Goal: Find specific page/section: Find specific page/section

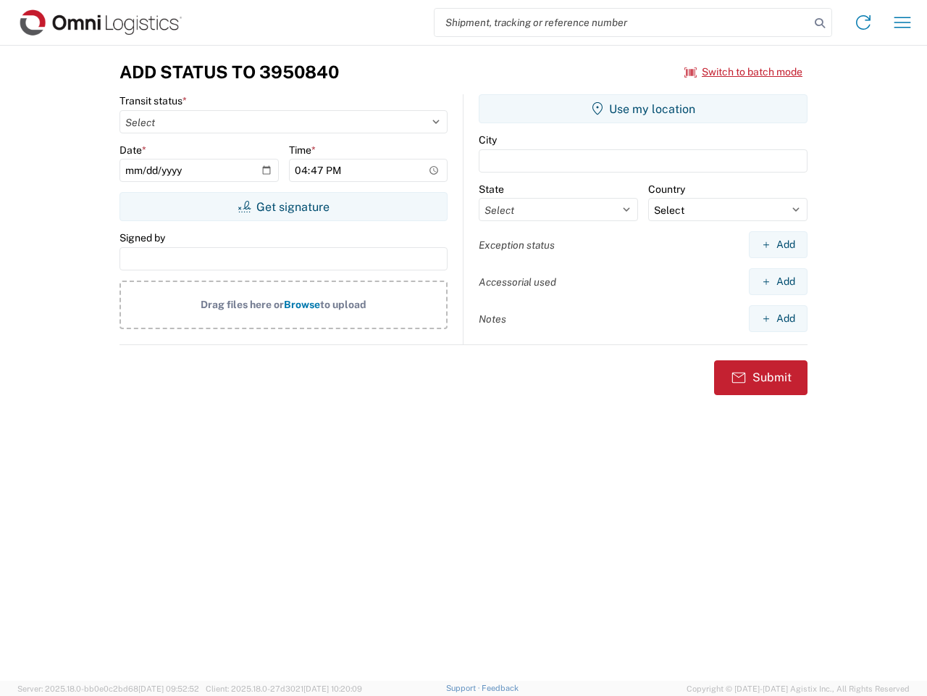
click at [622, 22] on input "search" at bounding box center [622, 23] width 375 height 28
click at [820, 23] on icon at bounding box center [820, 23] width 20 height 20
click at [864, 22] on icon at bounding box center [863, 22] width 23 height 23
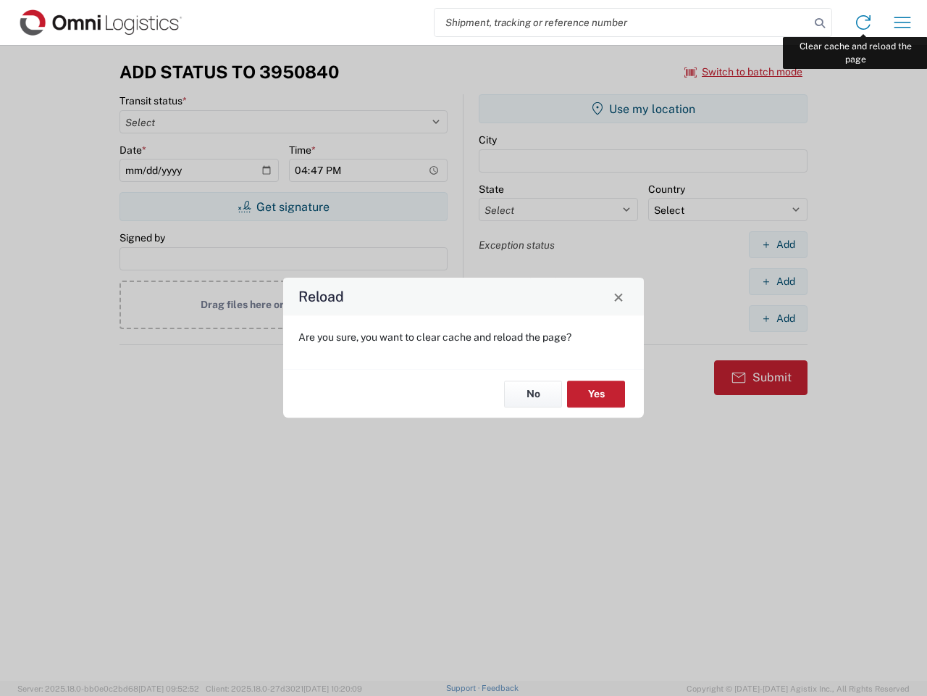
click at [903, 22] on div "Reload Are you sure, you want to clear cache and reload the page? No Yes" at bounding box center [463, 348] width 927 height 696
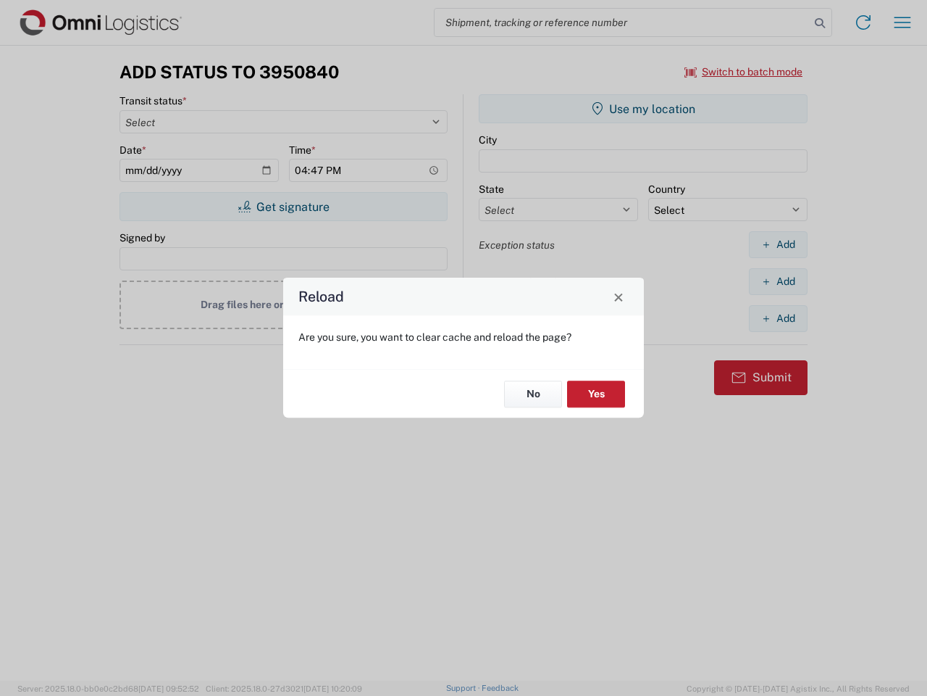
click at [744, 72] on div "Reload Are you sure, you want to clear cache and reload the page? No Yes" at bounding box center [463, 348] width 927 height 696
click at [283, 207] on div "Reload Are you sure, you want to clear cache and reload the page? No Yes" at bounding box center [463, 348] width 927 height 696
click at [643, 109] on div "Reload Are you sure, you want to clear cache and reload the page? No Yes" at bounding box center [463, 348] width 927 height 696
click at [778, 244] on div "Reload Are you sure, you want to clear cache and reload the page? No Yes" at bounding box center [463, 348] width 927 height 696
click at [778, 281] on div "Reload Are you sure, you want to clear cache and reload the page? No Yes" at bounding box center [463, 348] width 927 height 696
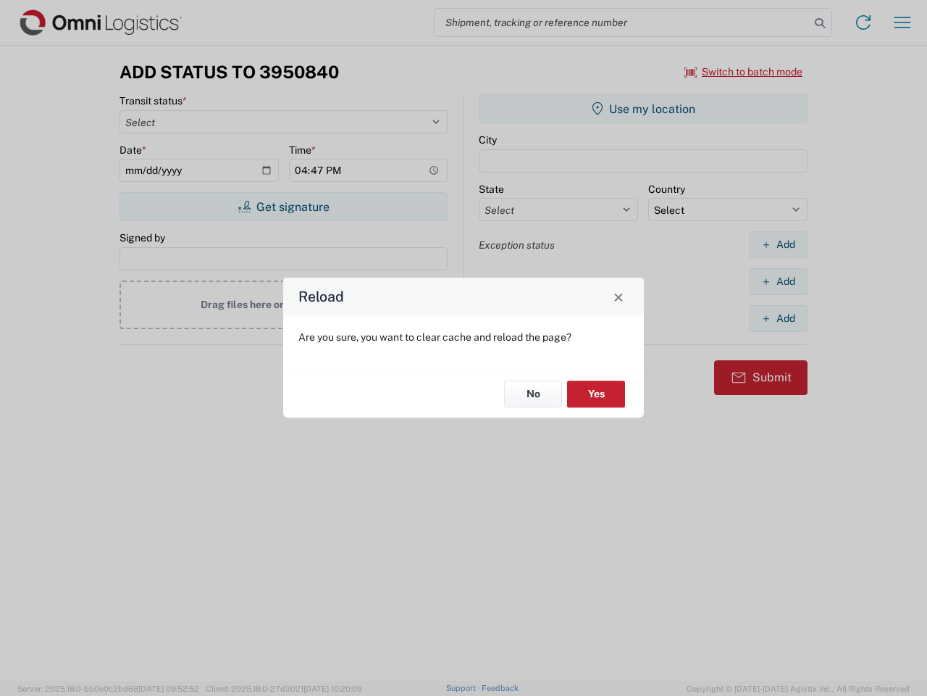
click at [778, 318] on div "Reload Are you sure, you want to clear cache and reload the page? No Yes" at bounding box center [463, 348] width 927 height 696
